Goal: Transaction & Acquisition: Download file/media

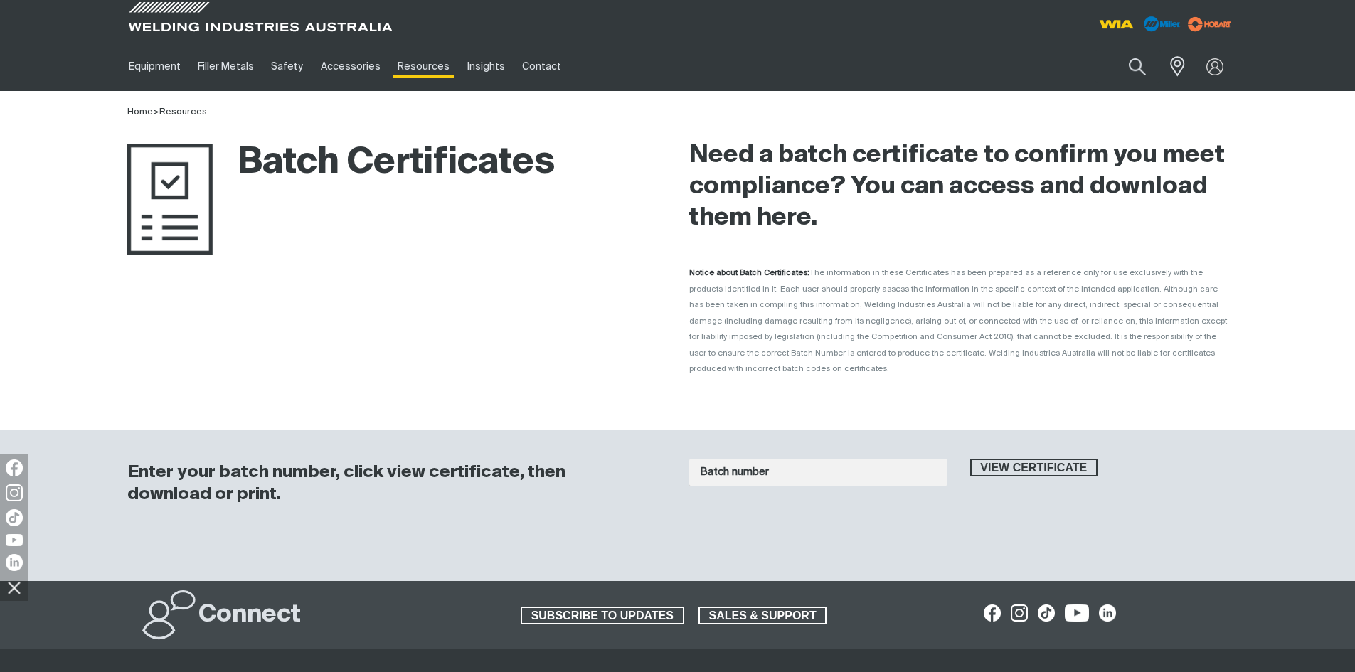
click at [736, 445] on div "Batch number View certificate" at bounding box center [958, 492] width 539 height 95
click at [742, 467] on input "Batch number" at bounding box center [818, 473] width 258 height 28
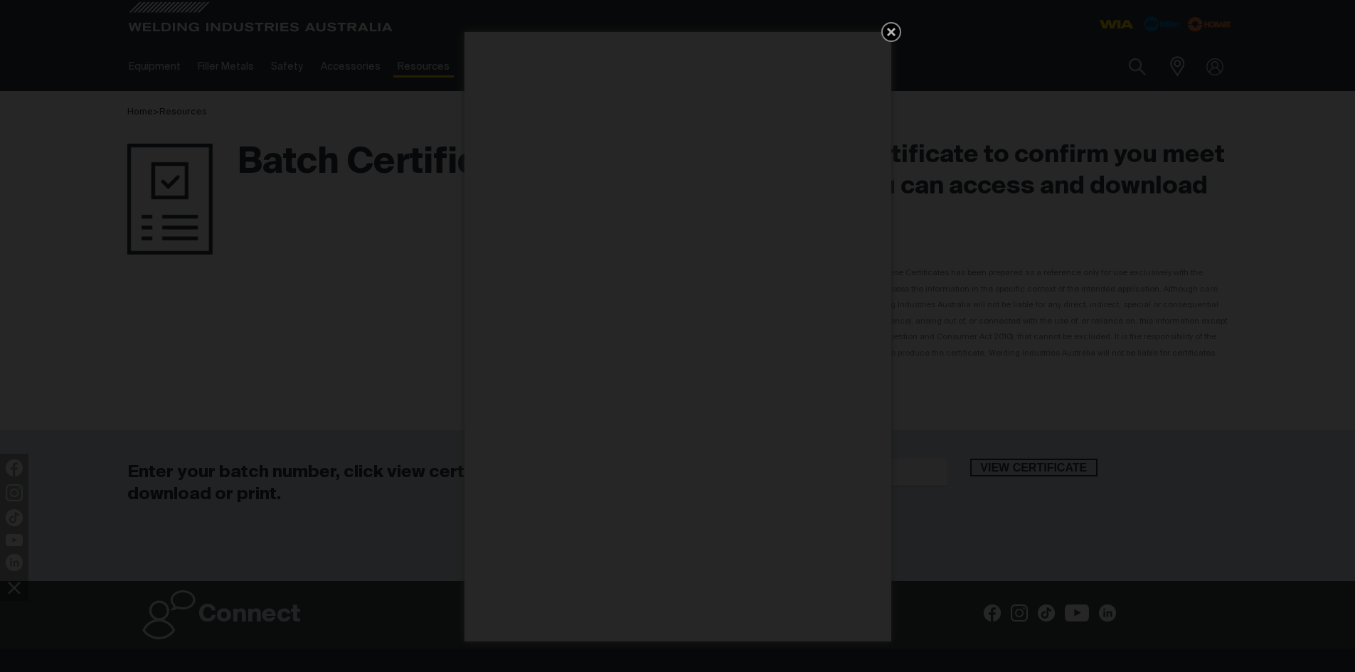
click at [896, 35] on icon "Get 5 WIA Welding Guides Free!" at bounding box center [891, 31] width 17 height 17
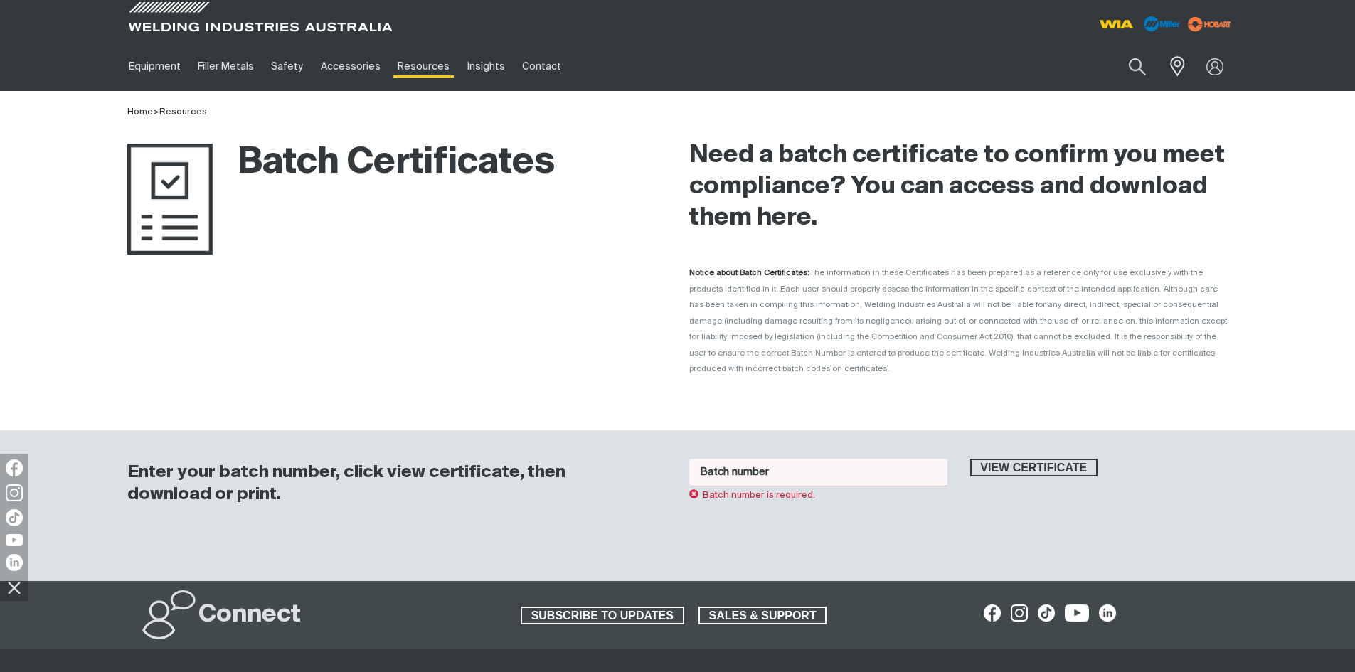
click at [828, 459] on input "Batch number" at bounding box center [818, 473] width 258 height 28
click at [970, 459] on button "View certificate" at bounding box center [1034, 468] width 128 height 18
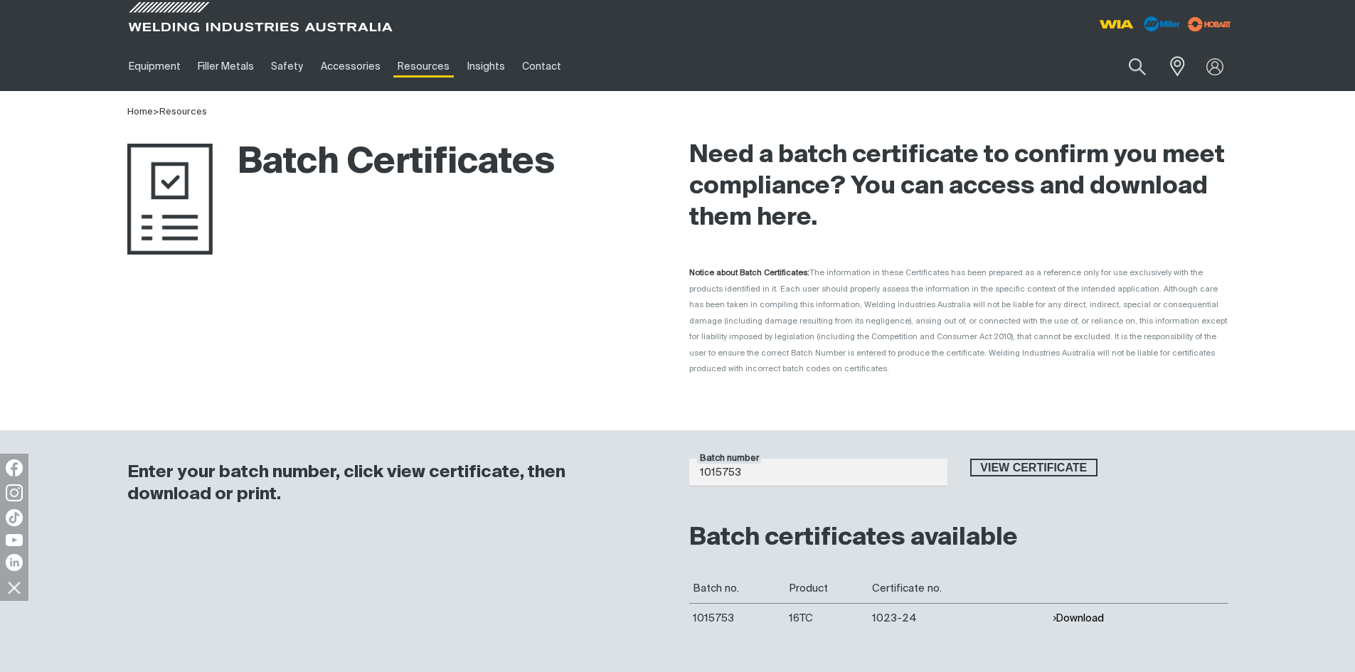
click at [1076, 612] on button "Download" at bounding box center [1078, 618] width 52 height 12
drag, startPoint x: 1076, startPoint y: 600, endPoint x: 973, endPoint y: 624, distance: 105.1
click at [973, 624] on div "Enter your batch number, click view certificate, then download or print. Batch …" at bounding box center [678, 555] width 1138 height 250
click at [795, 459] on input "1015753" at bounding box center [818, 473] width 258 height 28
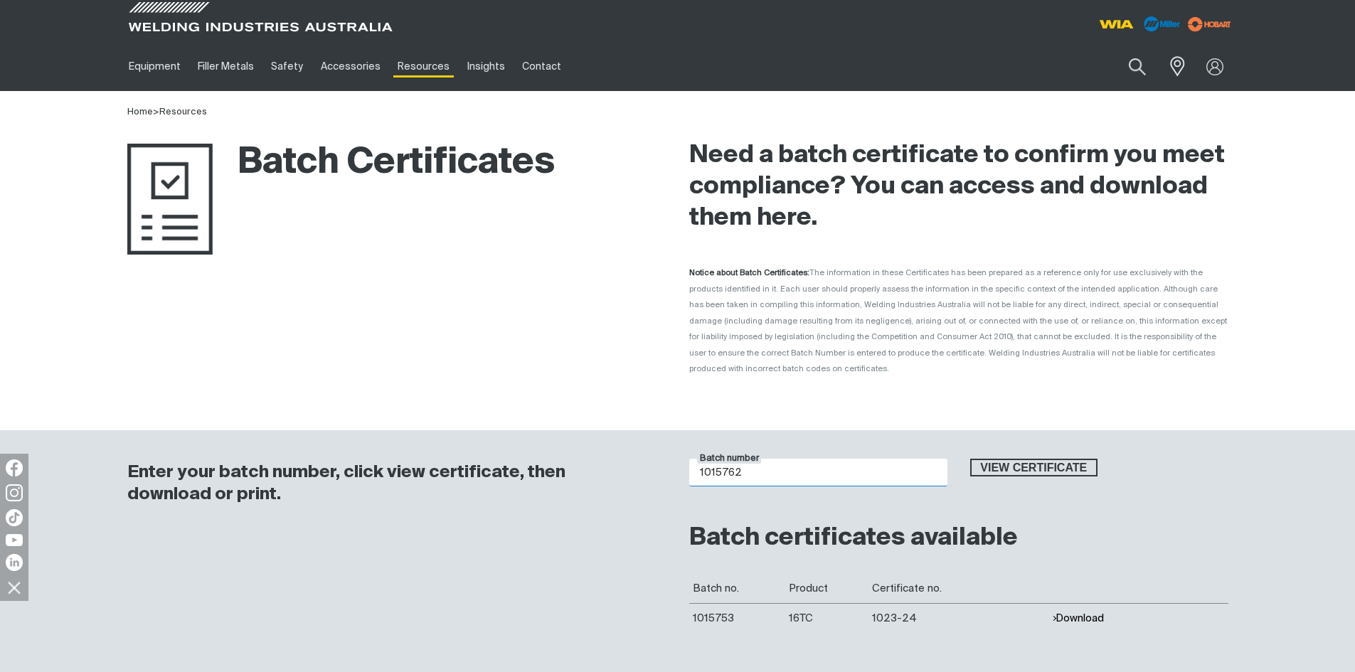
type input "1015762"
click at [970, 459] on button "View certificate" at bounding box center [1034, 468] width 128 height 18
click at [1128, 605] on td "Download" at bounding box center [1139, 618] width 180 height 30
click at [1060, 612] on button "Download" at bounding box center [1078, 618] width 52 height 12
